Goal: Find specific page/section: Find specific page/section

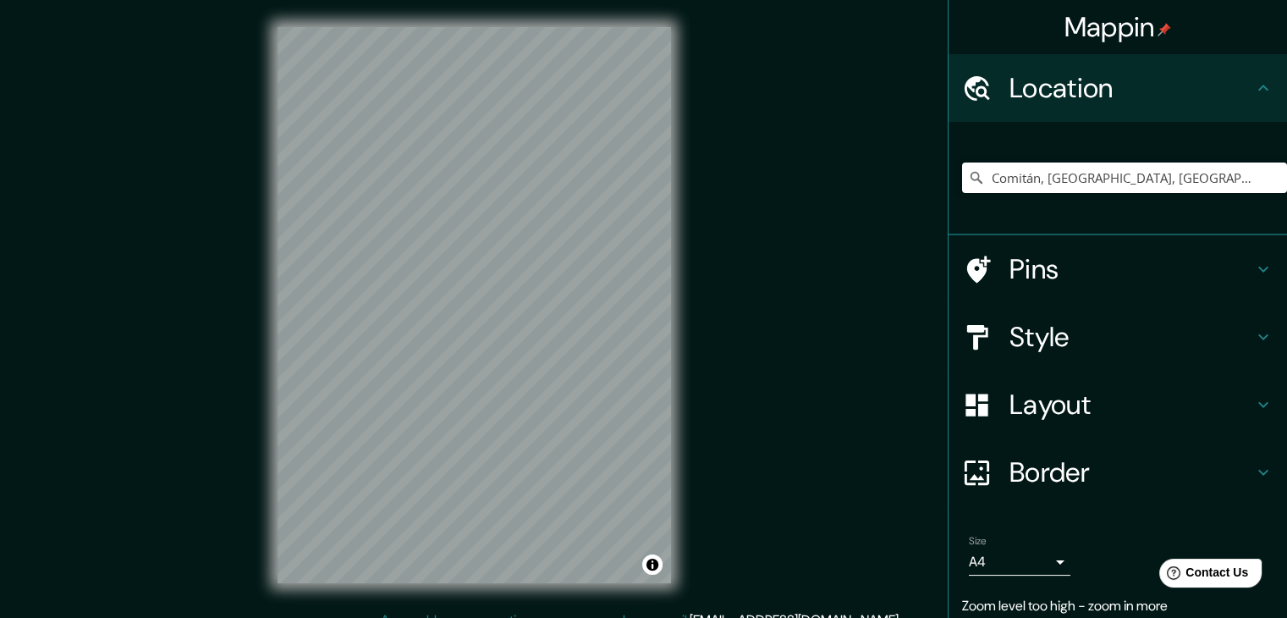
scroll to position [19, 0]
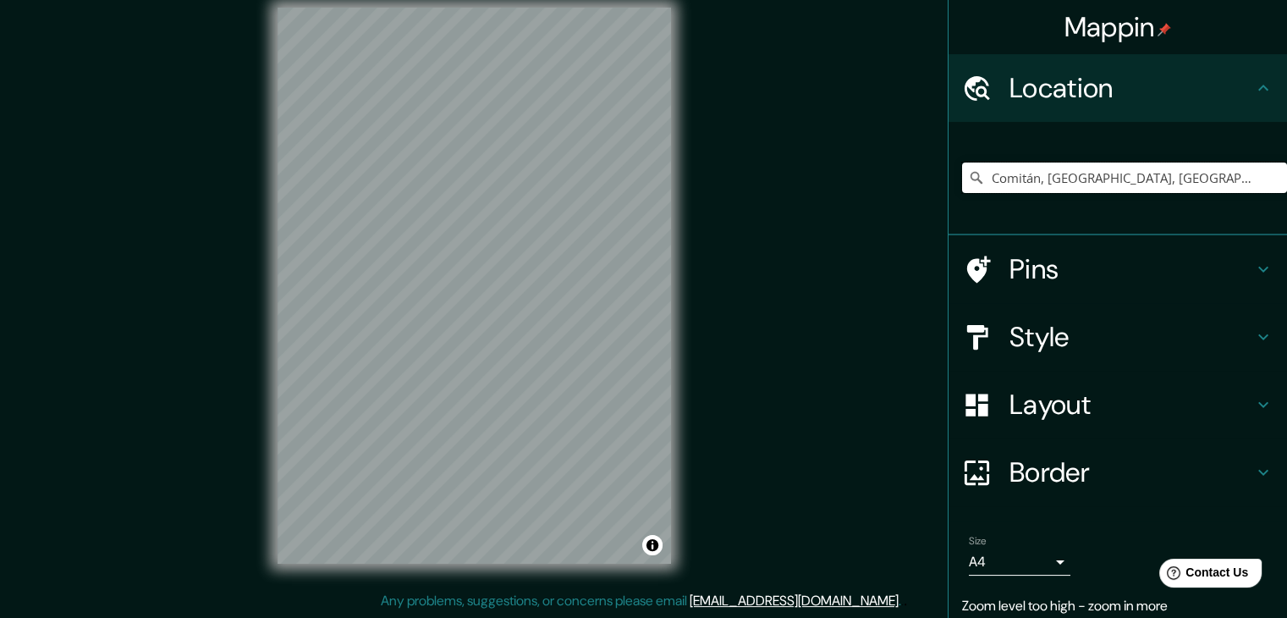
click at [1087, 172] on input "Comitán, [GEOGRAPHIC_DATA], [GEOGRAPHIC_DATA]" at bounding box center [1124, 177] width 325 height 30
click at [1181, 172] on input "Comitán, [GEOGRAPHIC_DATA], [GEOGRAPHIC_DATA]" at bounding box center [1124, 177] width 325 height 30
click at [1195, 170] on input "Comitán, [GEOGRAPHIC_DATA], [GEOGRAPHIC_DATA]" at bounding box center [1124, 177] width 325 height 30
click at [1153, 189] on input "Comitán, [GEOGRAPHIC_DATA], [GEOGRAPHIC_DATA]" at bounding box center [1124, 177] width 325 height 30
click at [1167, 94] on h4 "Location" at bounding box center [1132, 88] width 244 height 34
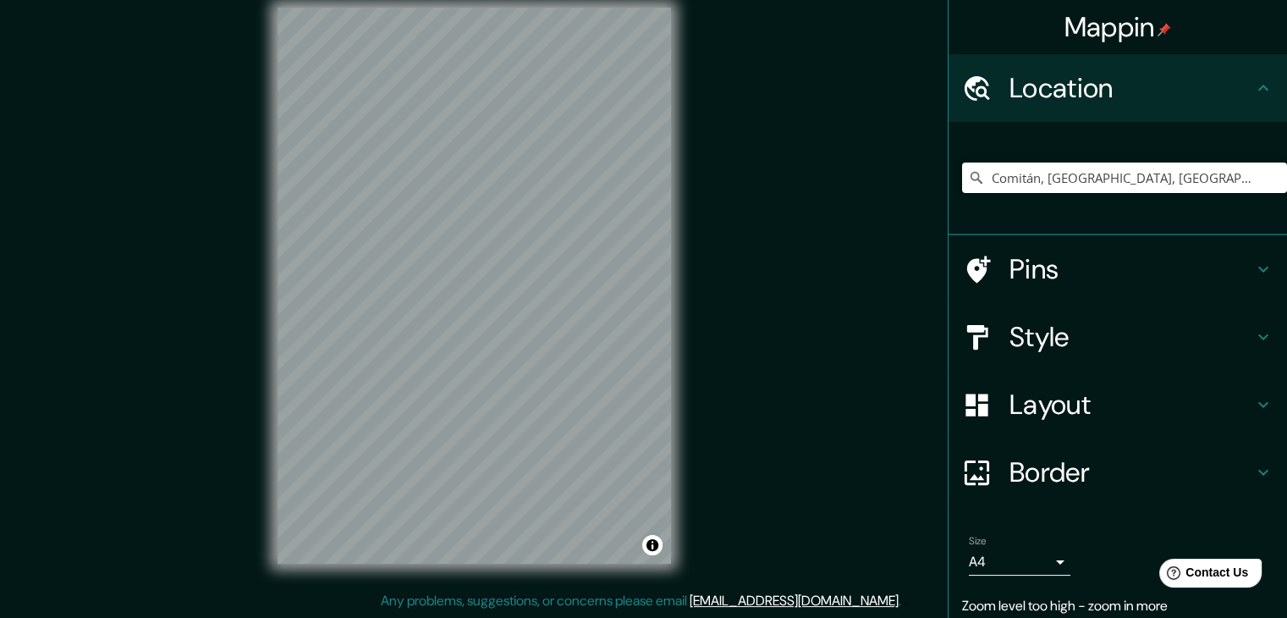
click at [1171, 91] on h4 "Location" at bounding box center [1132, 88] width 244 height 34
click at [1171, 172] on input "Comitán, [GEOGRAPHIC_DATA], [GEOGRAPHIC_DATA]" at bounding box center [1124, 177] width 325 height 30
click at [1166, 174] on input "Comitán, [GEOGRAPHIC_DATA], [GEOGRAPHIC_DATA]" at bounding box center [1124, 177] width 325 height 30
drag, startPoint x: 1166, startPoint y: 174, endPoint x: 1082, endPoint y: 189, distance: 85.8
click at [1081, 190] on input "Comitán, [GEOGRAPHIC_DATA], [GEOGRAPHIC_DATA]" at bounding box center [1124, 177] width 325 height 30
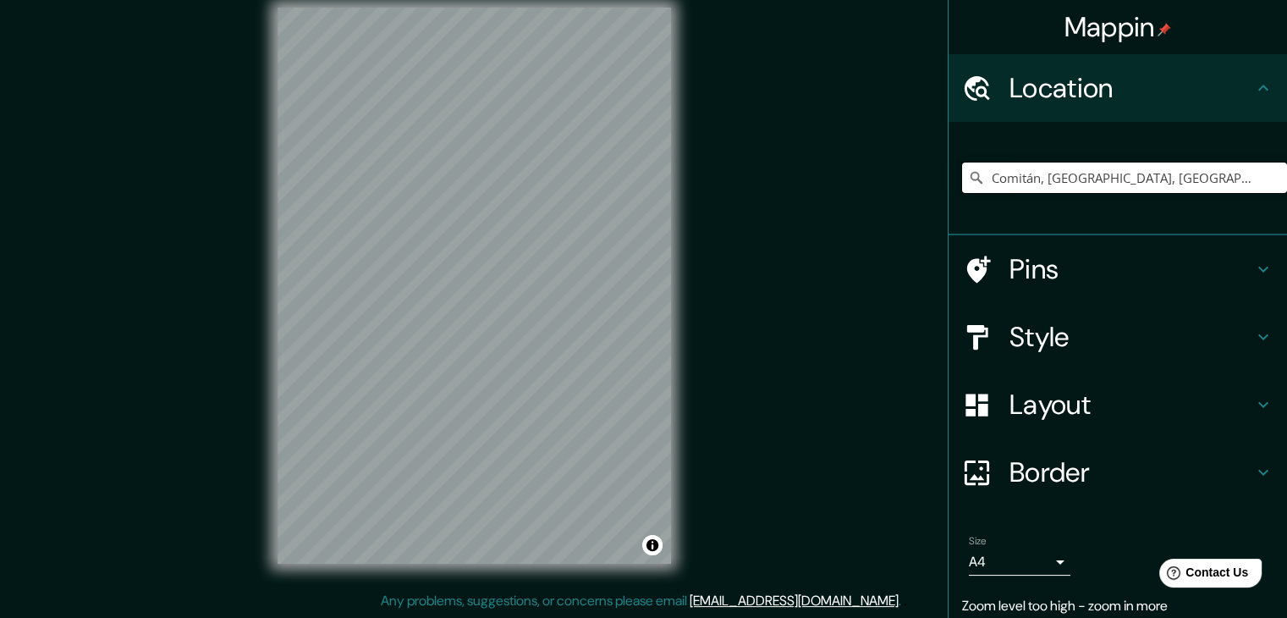
click at [1095, 179] on input "Comitán, [GEOGRAPHIC_DATA], [GEOGRAPHIC_DATA]" at bounding box center [1124, 177] width 325 height 30
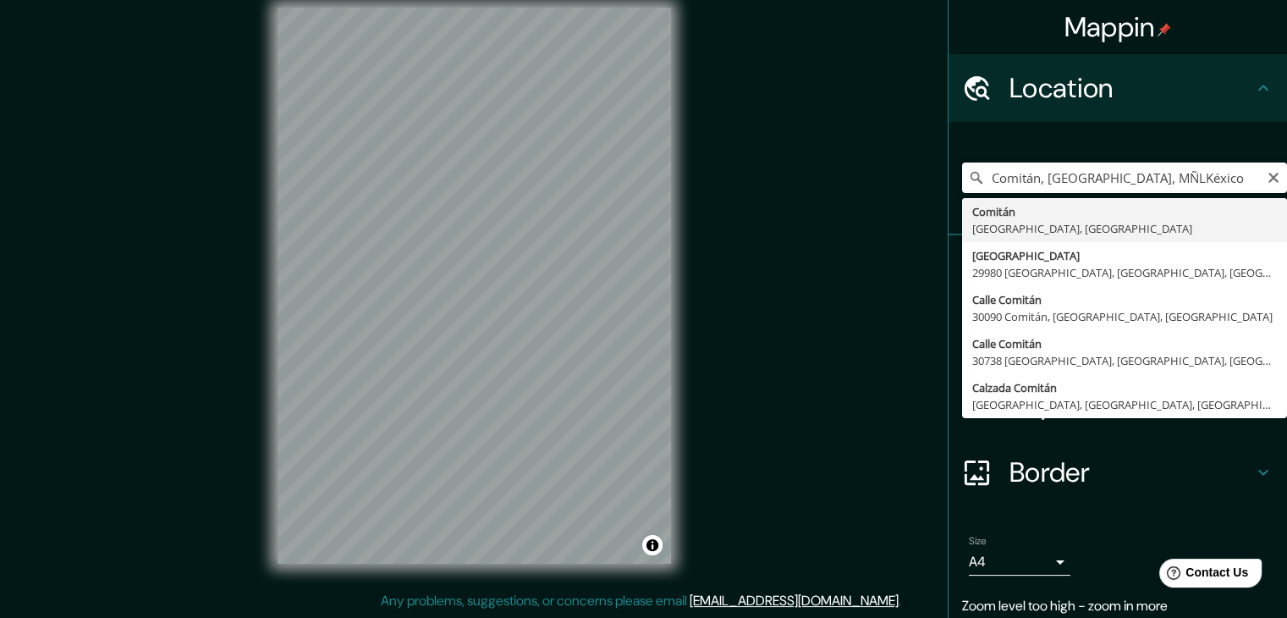
type input "Comitán, [GEOGRAPHIC_DATA], [GEOGRAPHIC_DATA]"
